Goal: Information Seeking & Learning: Check status

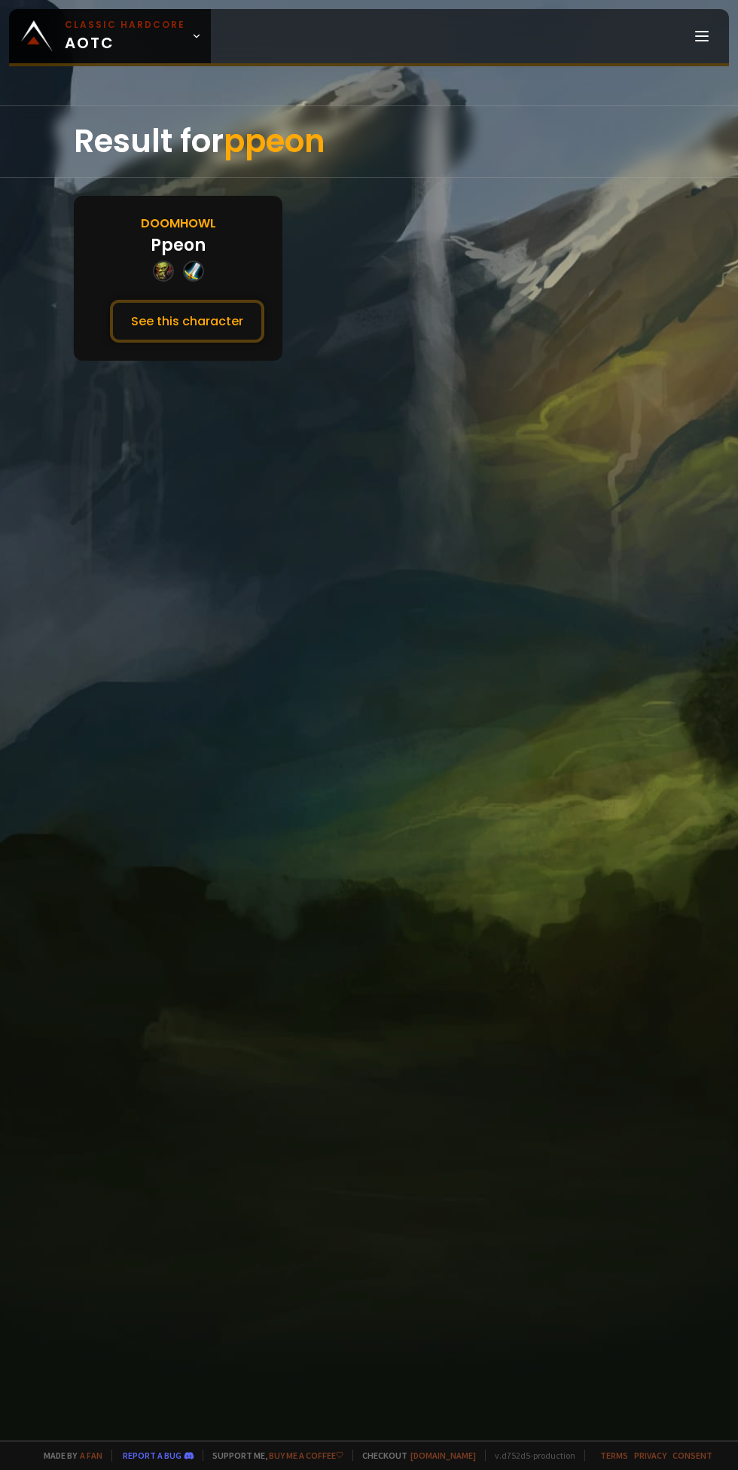
click at [184, 304] on button "See this character" at bounding box center [187, 321] width 154 height 43
click at [166, 333] on button "See this character" at bounding box center [187, 321] width 154 height 43
click at [179, 312] on button "See this character" at bounding box center [187, 321] width 154 height 43
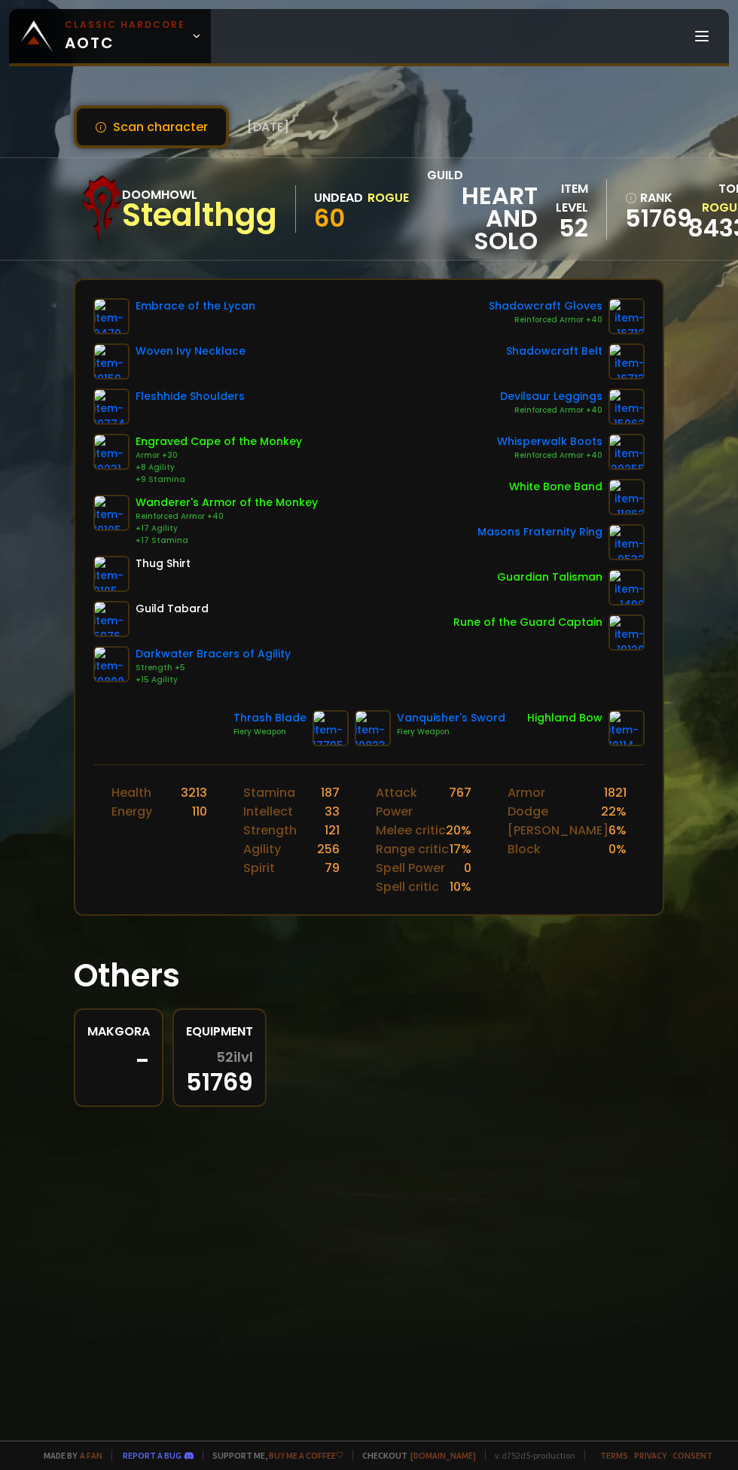
scroll to position [0, 14]
